Goal: Task Accomplishment & Management: Use online tool/utility

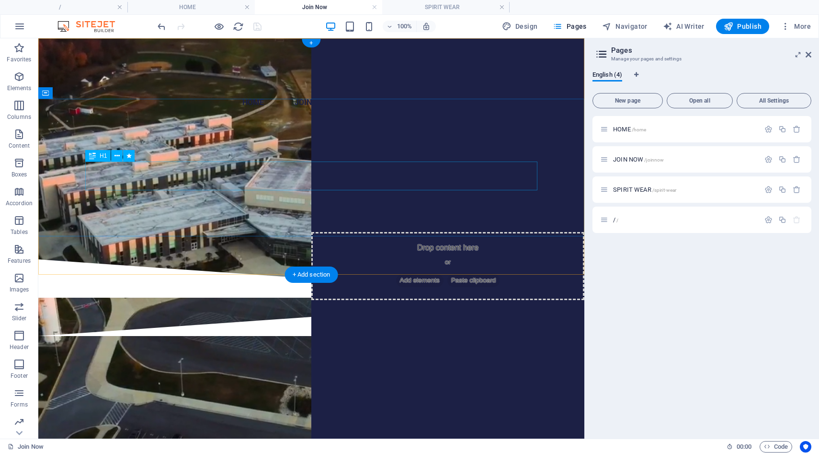
click at [304, 184] on div "SUPPORT THE PTSO" at bounding box center [311, 198] width 452 height 29
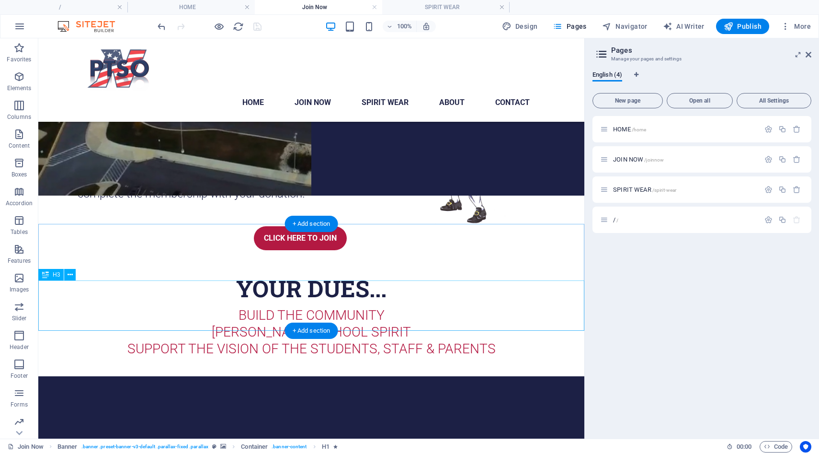
scroll to position [250, 0]
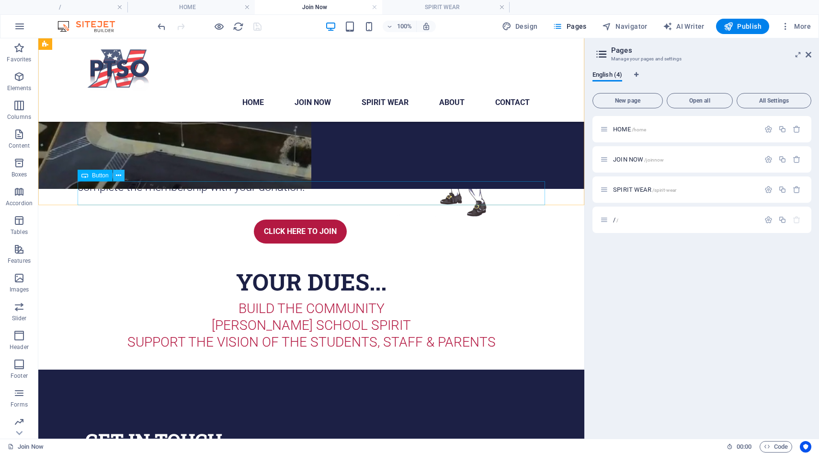
click at [114, 178] on button at bounding box center [118, 175] width 11 height 11
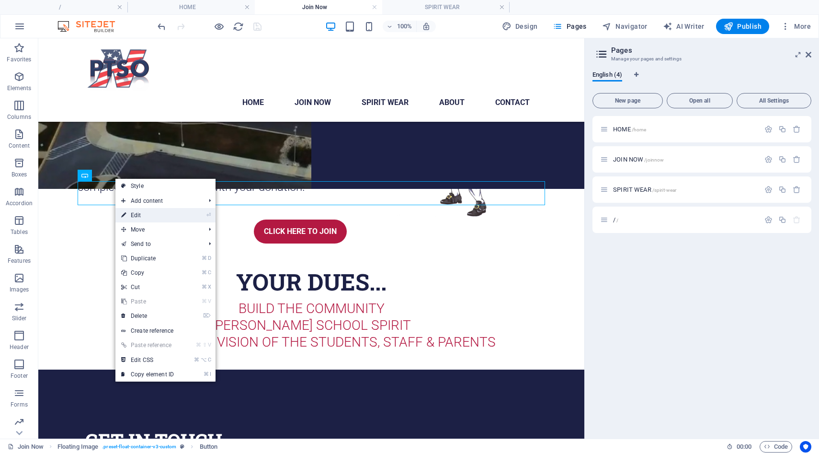
click at [135, 215] on link "⏎ Edit" at bounding box center [147, 215] width 64 height 14
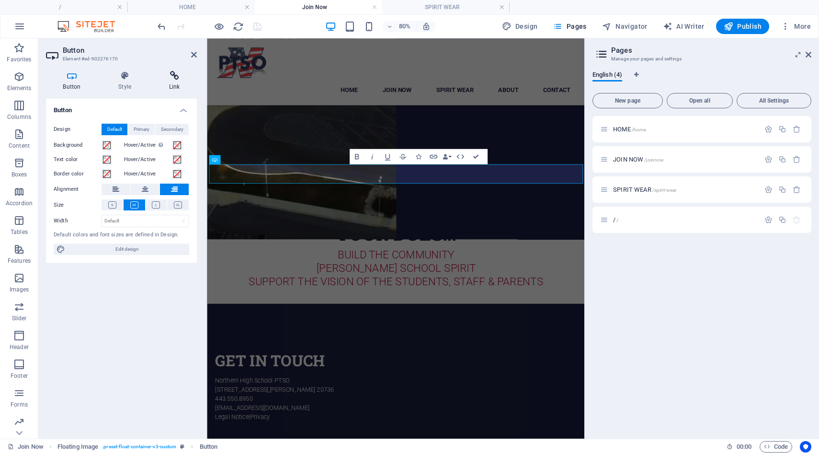
click at [172, 83] on h4 "Link" at bounding box center [174, 81] width 45 height 20
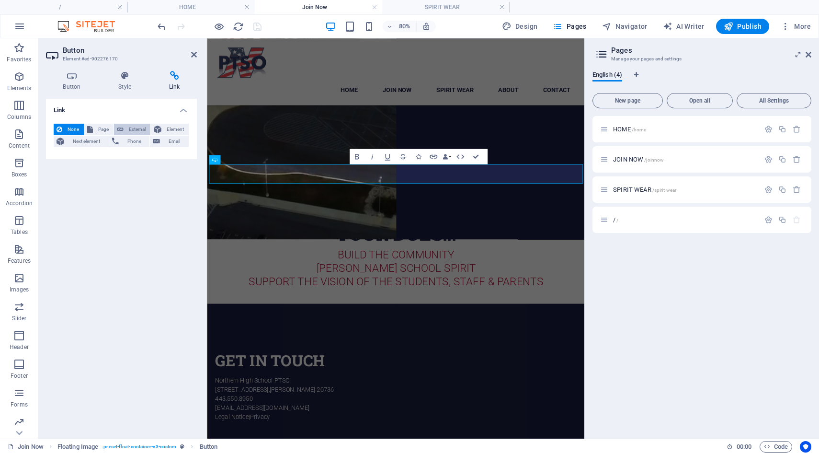
click at [116, 127] on button "External" at bounding box center [132, 129] width 36 height 11
select select "blank"
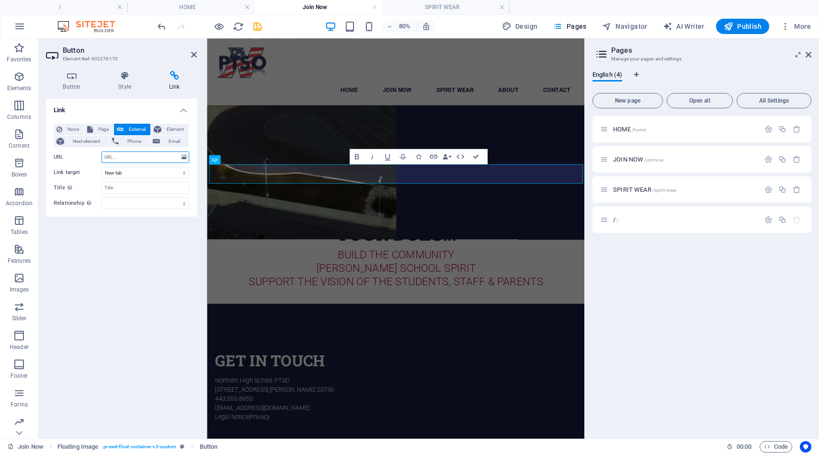
click at [133, 157] on input "URL" at bounding box center [146, 156] width 88 height 11
paste input "[URL][DOMAIN_NAME]"
type input "[URL][DOMAIN_NAME]"
click at [133, 174] on select "New tab Same tab Overlay" at bounding box center [146, 172] width 88 height 11
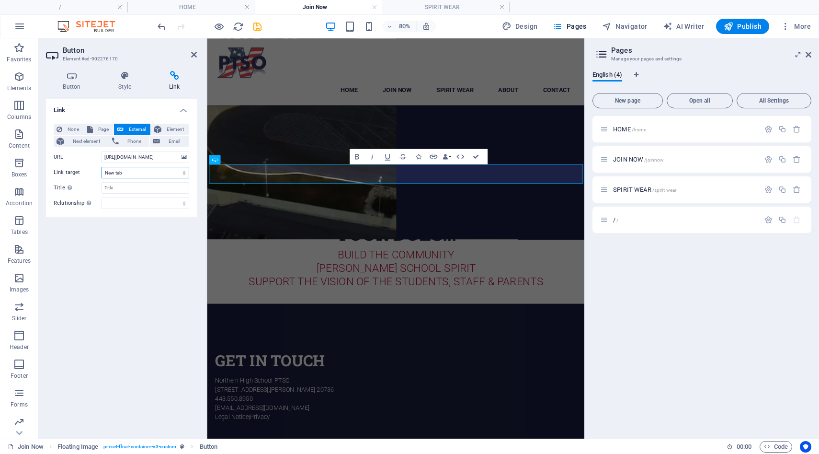
scroll to position [0, 0]
click at [102, 167] on select "New tab Same tab Overlay" at bounding box center [146, 172] width 88 height 11
click at [126, 188] on input "Title Additional link description, should not be the same as the link text. The…" at bounding box center [146, 187] width 88 height 11
type input "NHS PTSO JOINING FORM"
click at [258, 25] on icon "save" at bounding box center [257, 26] width 11 height 11
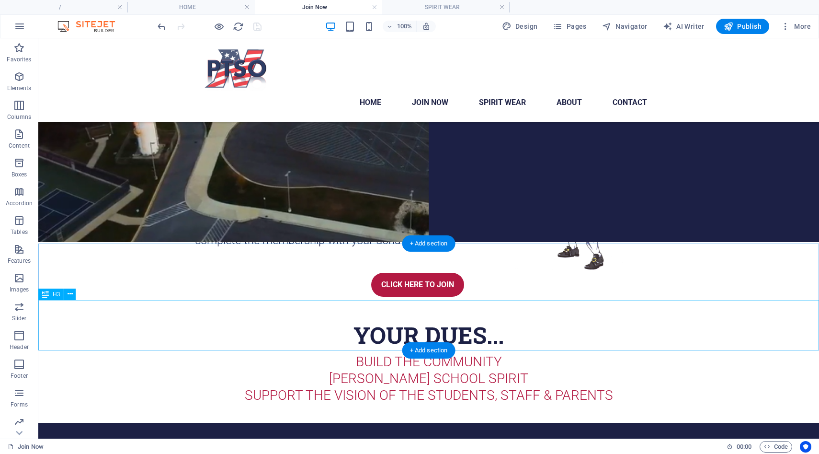
scroll to position [213, 0]
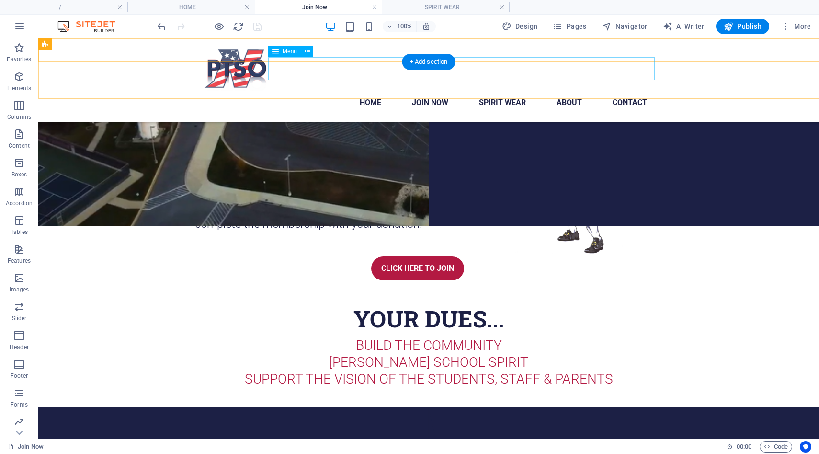
click at [500, 91] on nav "Home JOIN NOW Spirit Wear About Contact" at bounding box center [429, 102] width 452 height 23
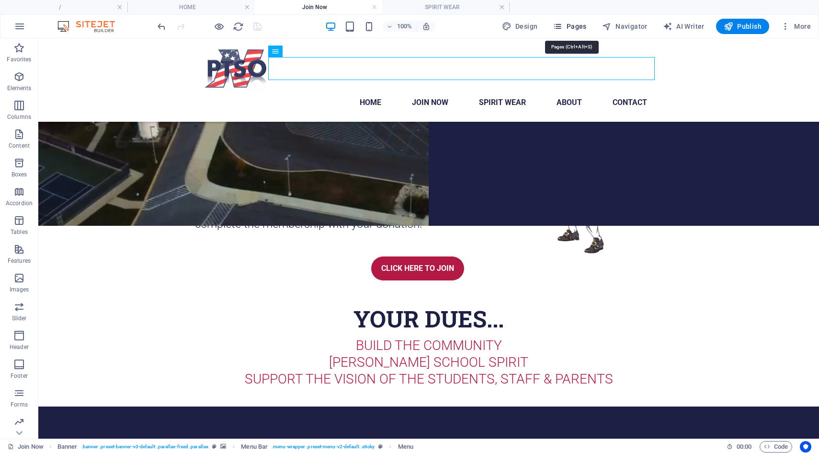
click at [558, 28] on icon "button" at bounding box center [558, 27] width 10 height 10
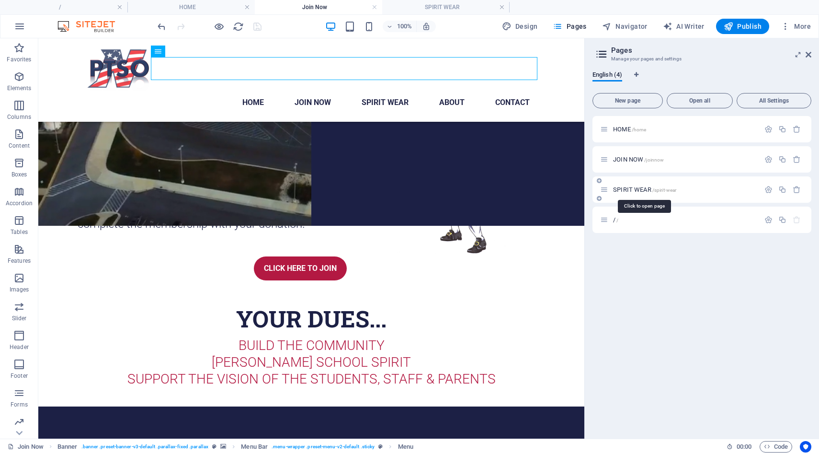
click at [619, 189] on span "SPIRIT WEAR /spirit-wear" at bounding box center [644, 189] width 63 height 7
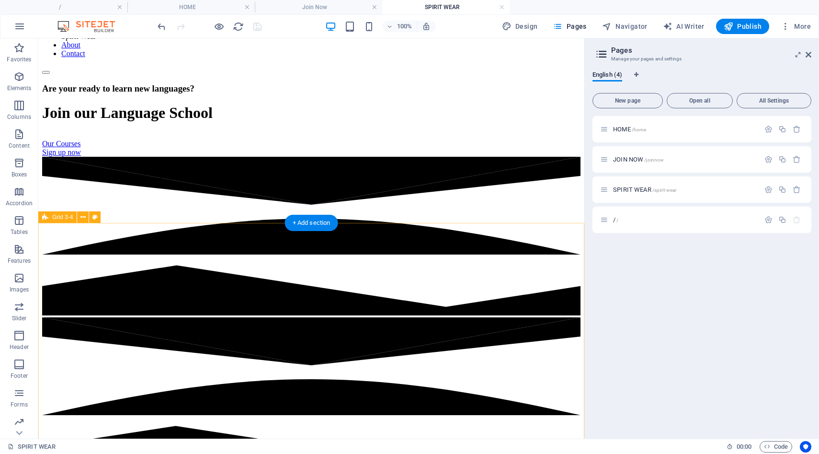
scroll to position [92, 0]
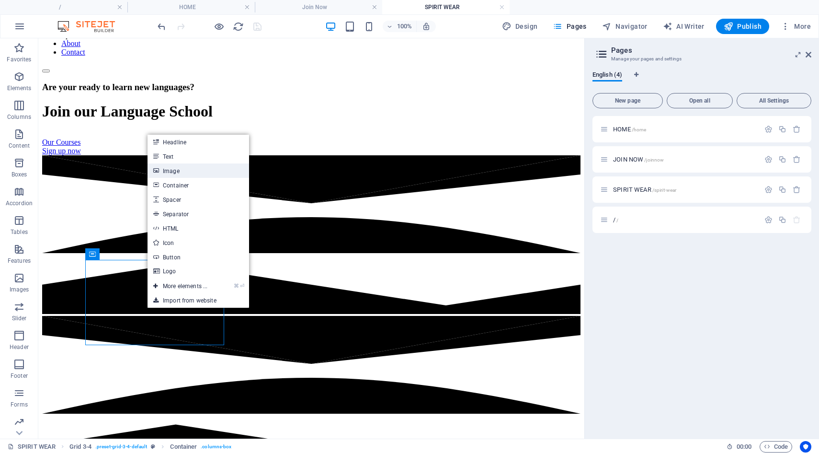
click at [184, 172] on link "Image" at bounding box center [199, 170] width 102 height 14
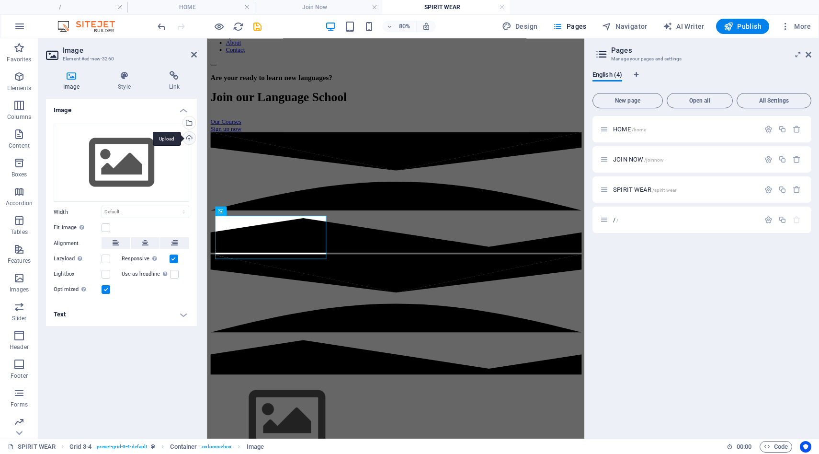
click at [188, 137] on div "Upload" at bounding box center [188, 139] width 14 height 14
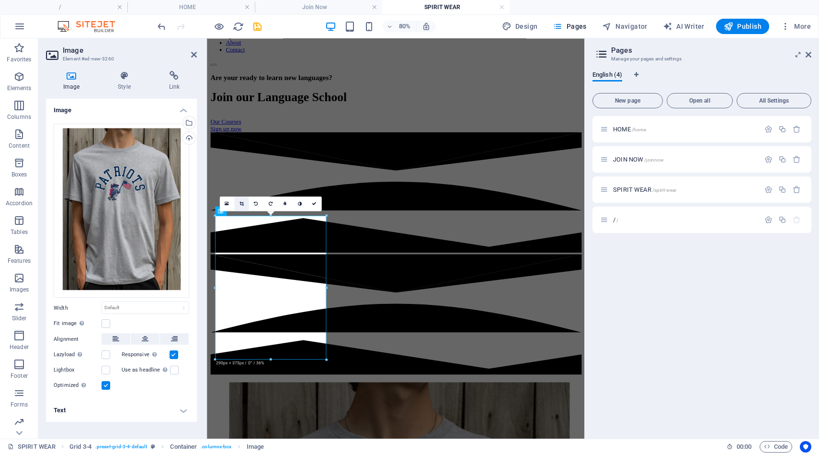
click at [242, 204] on icon at bounding box center [241, 203] width 4 height 5
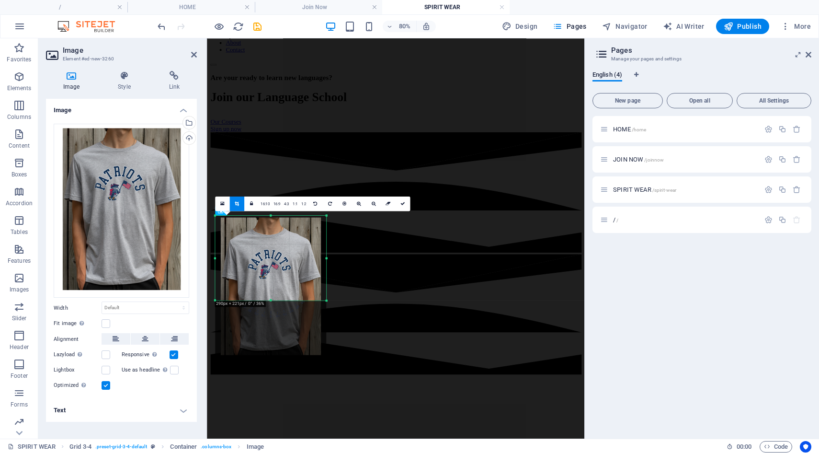
drag, startPoint x: 271, startPoint y: 359, endPoint x: 277, endPoint y: 285, distance: 74.1
click at [277, 285] on div "180 170 160 150 140 130 120 110 100 90 80 70 60 50 40 30 20 10 0 -10 -20 -30 -4…" at bounding box center [270, 258] width 111 height 85
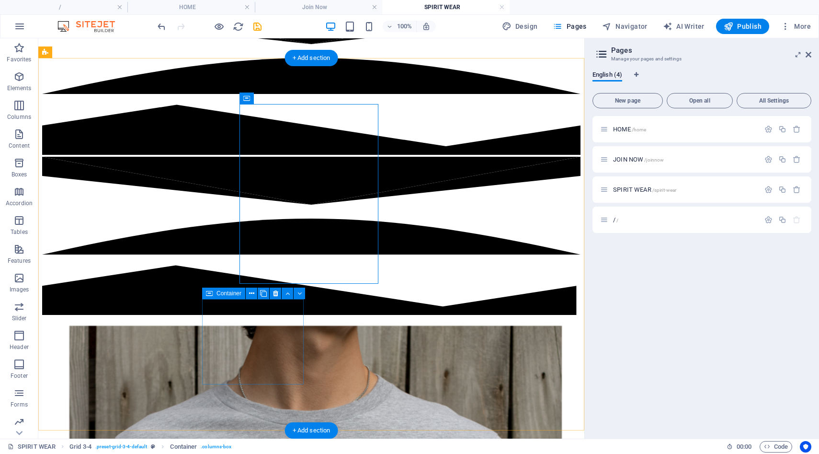
scroll to position [252, 0]
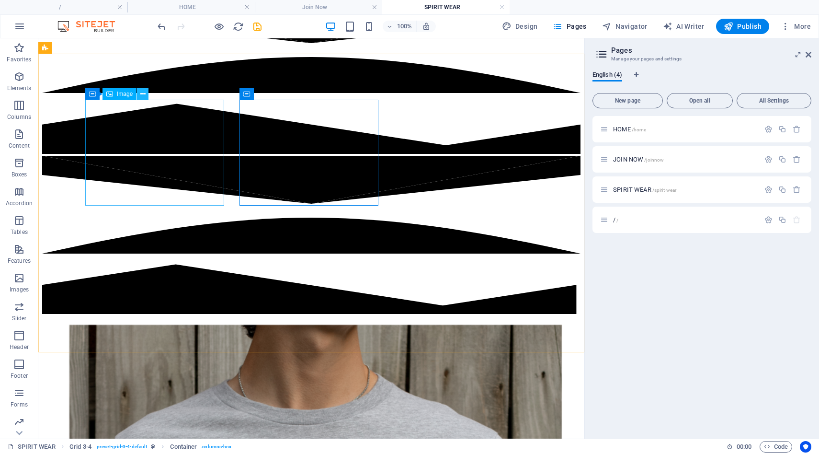
click at [144, 98] on icon at bounding box center [142, 94] width 5 height 10
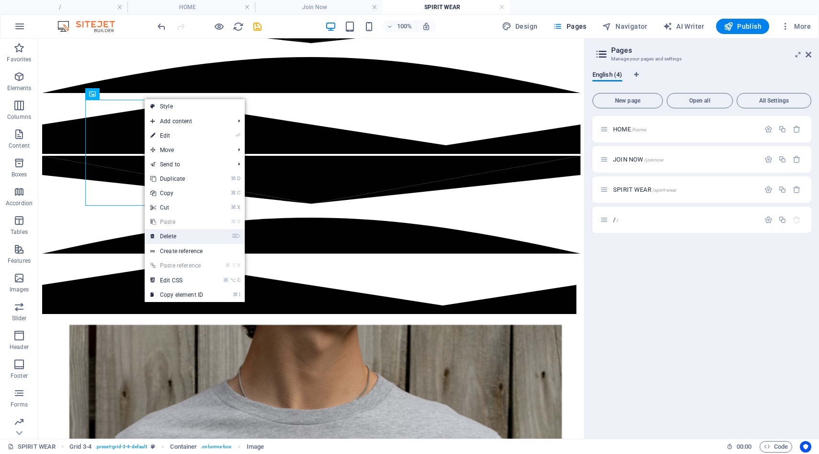
click at [179, 237] on link "⌦ Delete" at bounding box center [177, 236] width 64 height 14
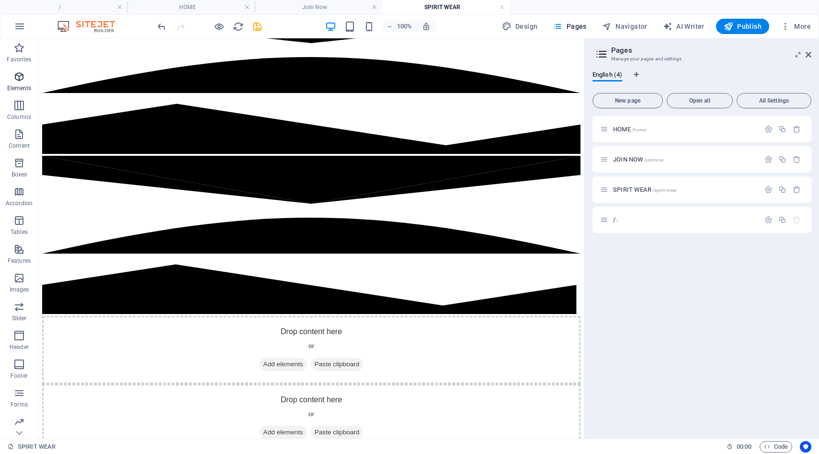
click at [15, 82] on span "Elements" at bounding box center [19, 82] width 38 height 23
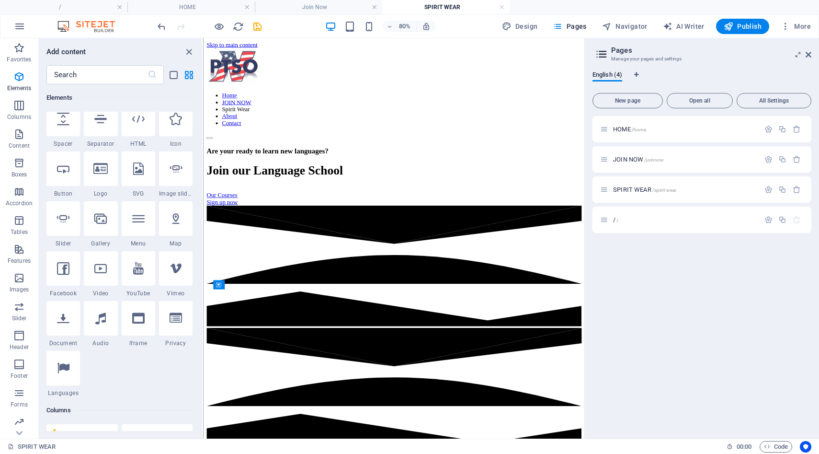
scroll to position [164, 0]
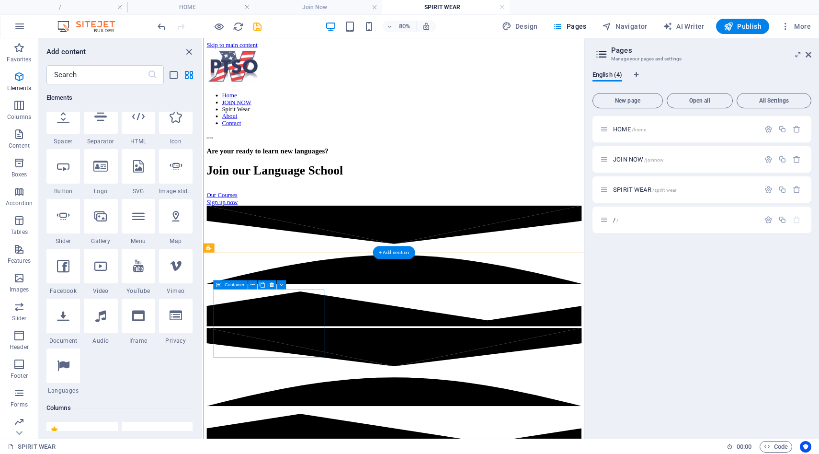
click at [633, 103] on span "New page" at bounding box center [628, 101] width 62 height 6
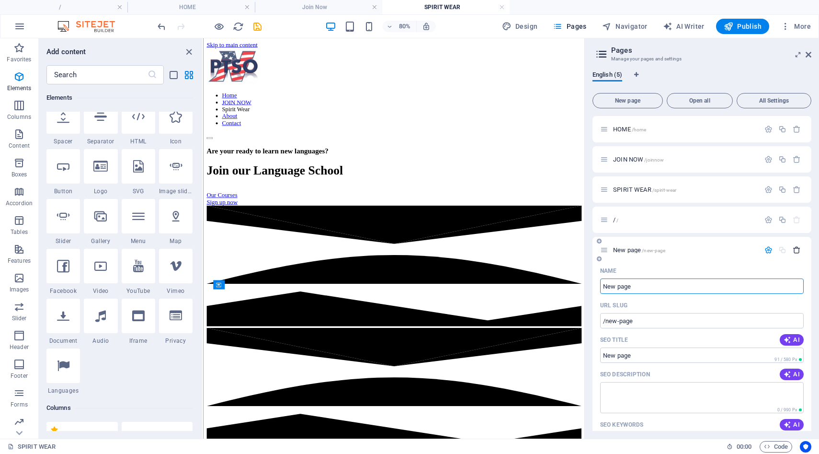
click at [798, 249] on icon "button" at bounding box center [797, 250] width 8 height 8
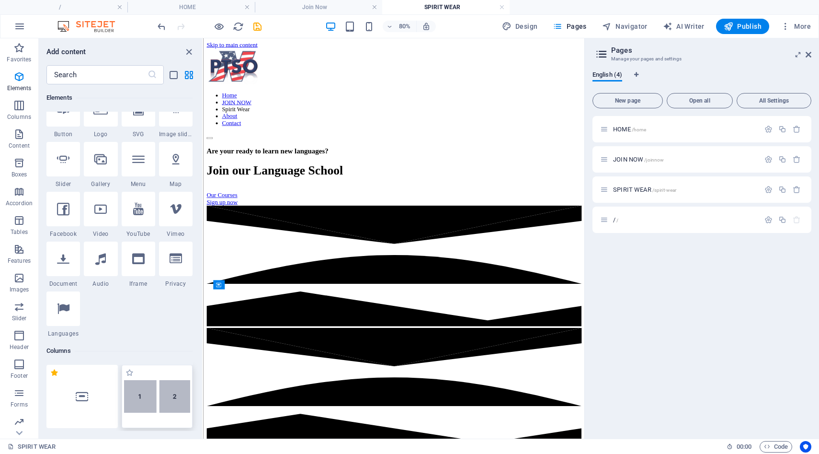
scroll to position [218, 0]
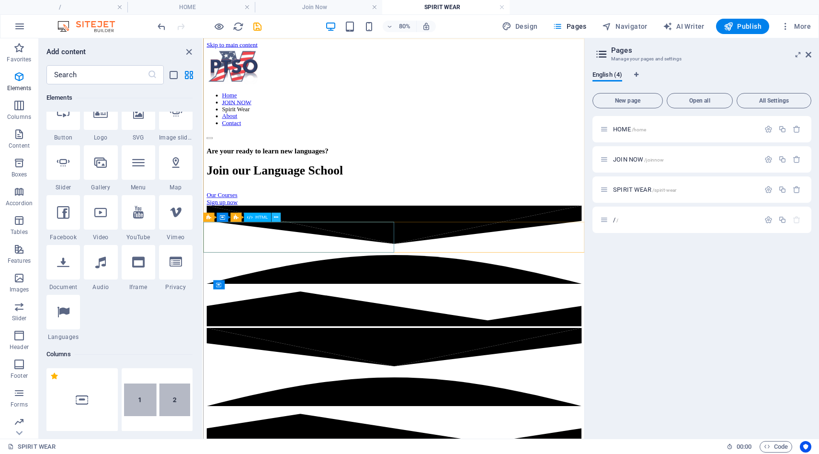
click at [274, 216] on icon at bounding box center [276, 217] width 4 height 8
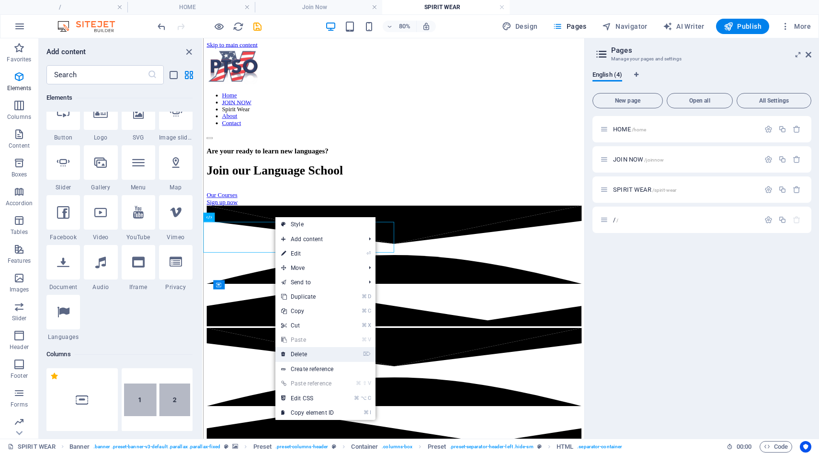
click at [298, 355] on link "⌦ Delete" at bounding box center [307, 354] width 64 height 14
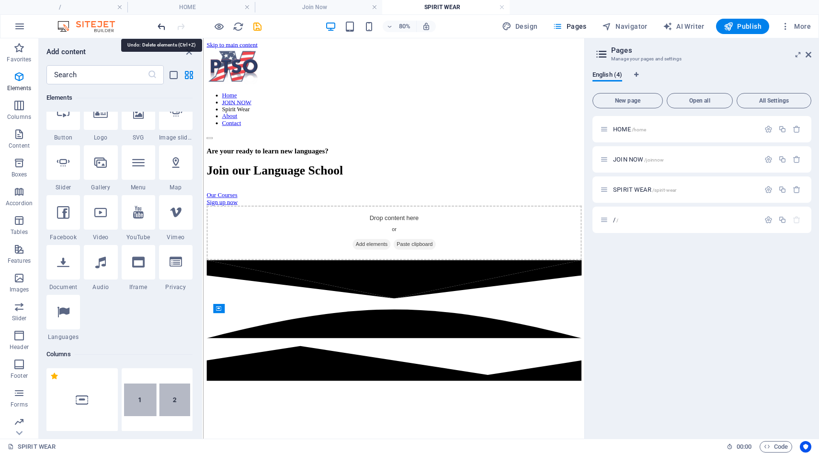
click at [162, 25] on icon "undo" at bounding box center [161, 26] width 11 height 11
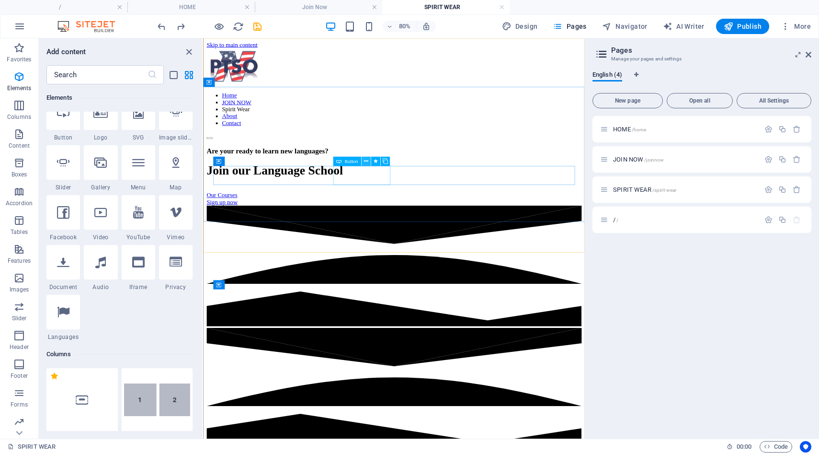
click at [366, 163] on icon at bounding box center [366, 161] width 4 height 8
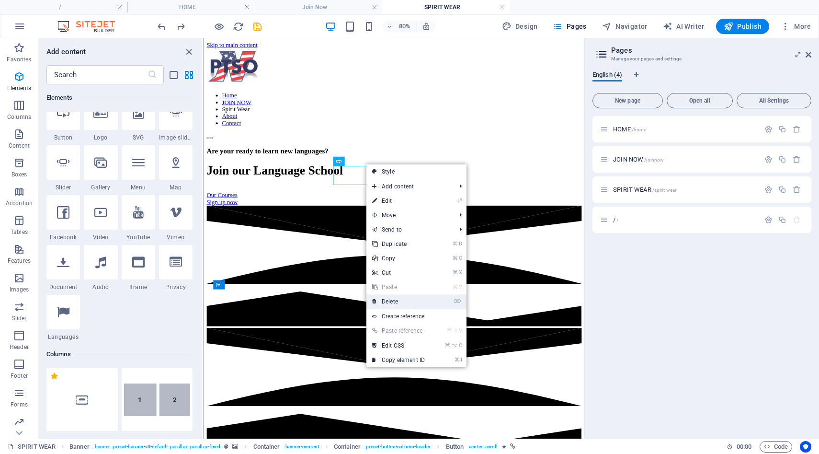
click at [400, 304] on link "⌦ Delete" at bounding box center [398, 301] width 64 height 14
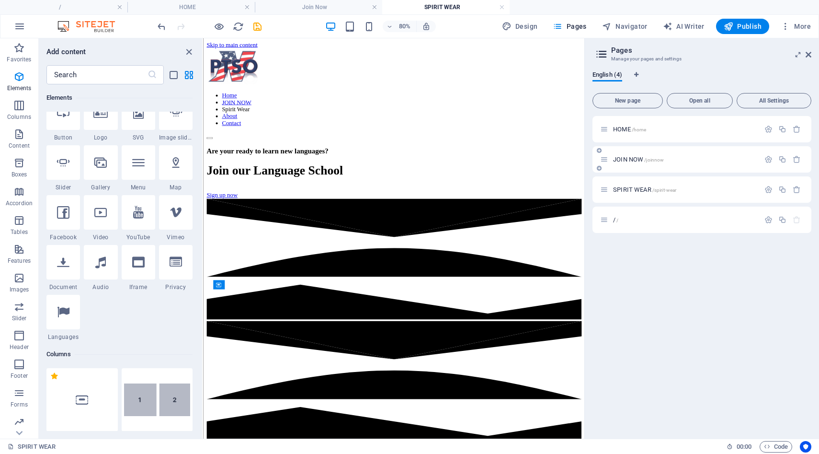
click at [666, 161] on p "JOIN NOW /joinnow" at bounding box center [685, 159] width 144 height 6
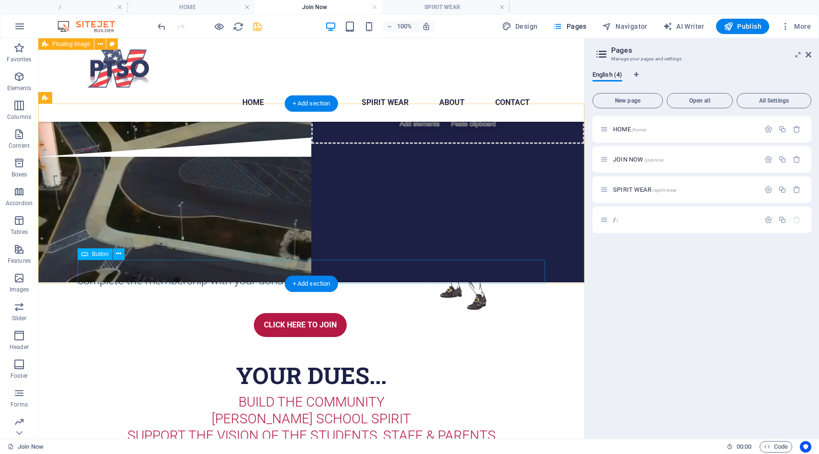
scroll to position [153, 0]
